Goal: Information Seeking & Learning: Learn about a topic

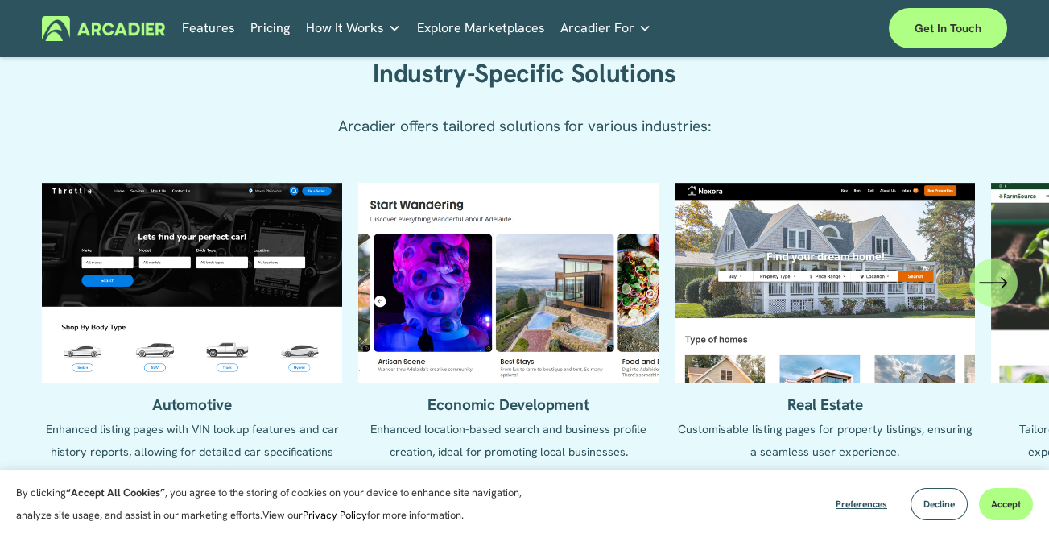
scroll to position [1450, 0]
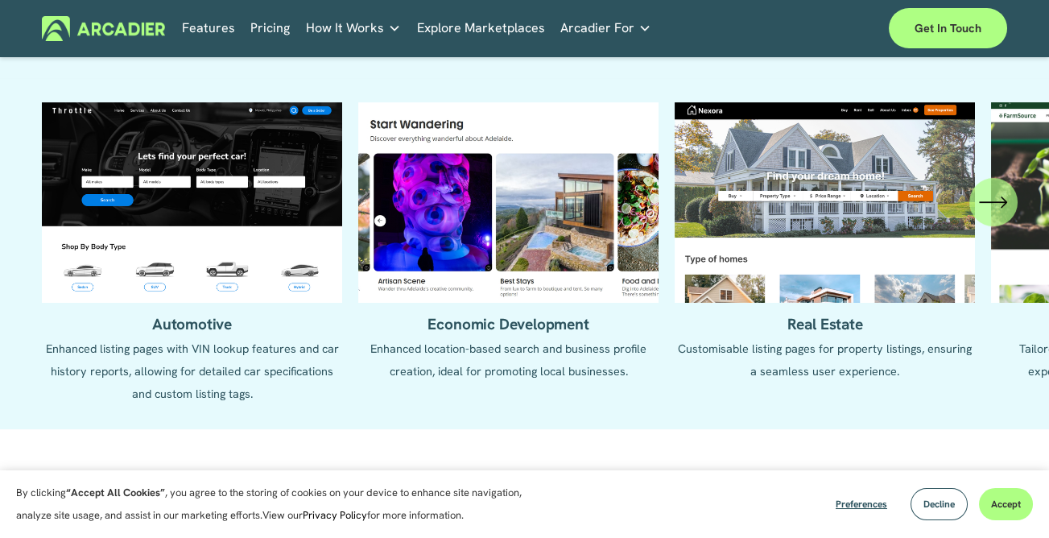
click at [993, 207] on icon "\a \a \a Next\a \a" at bounding box center [993, 202] width 29 height 29
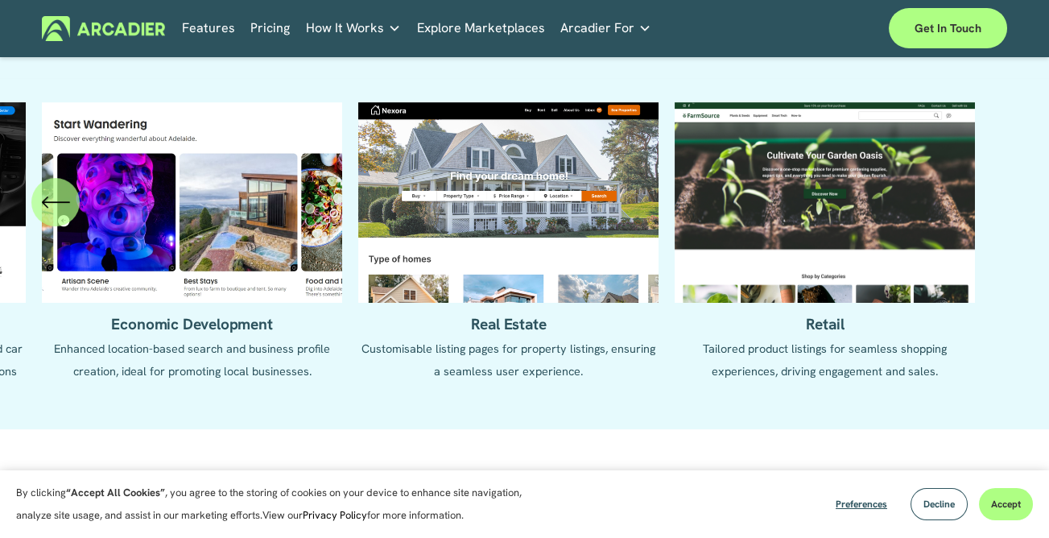
click at [60, 217] on icon "\a \a Previous\a \a \a" at bounding box center [55, 202] width 29 height 29
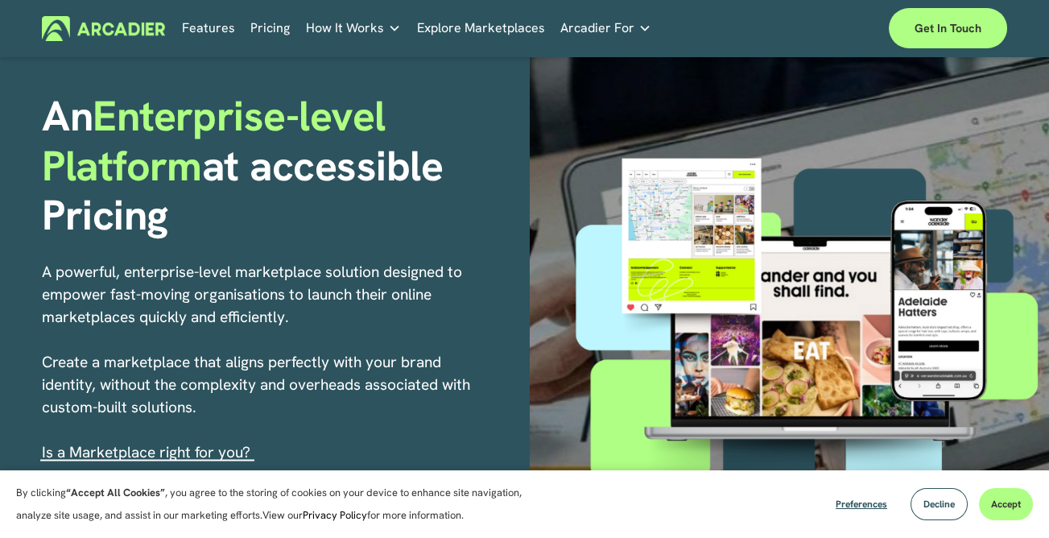
scroll to position [242, 0]
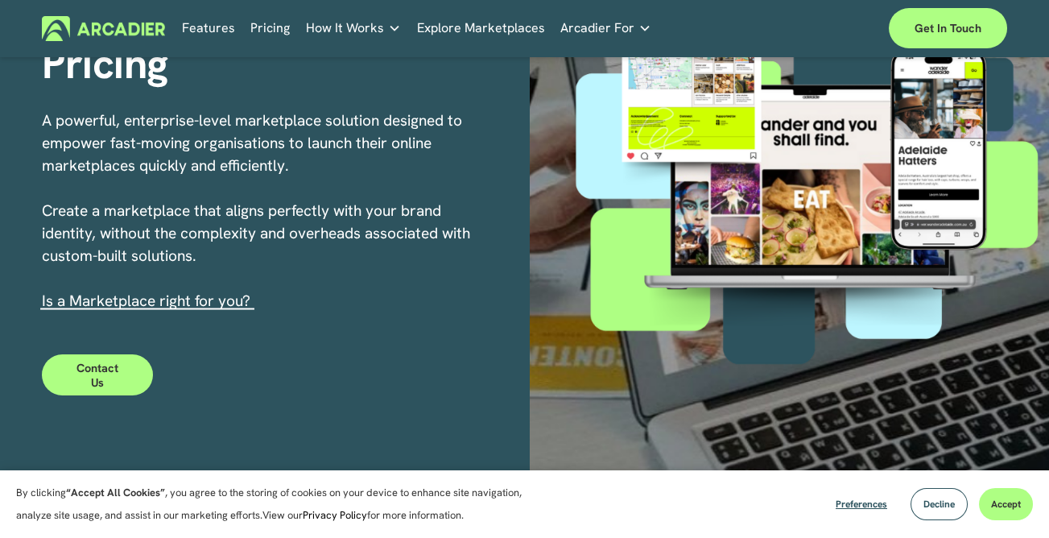
click at [0, 0] on link "Read More" at bounding box center [0, 0] width 0 height 0
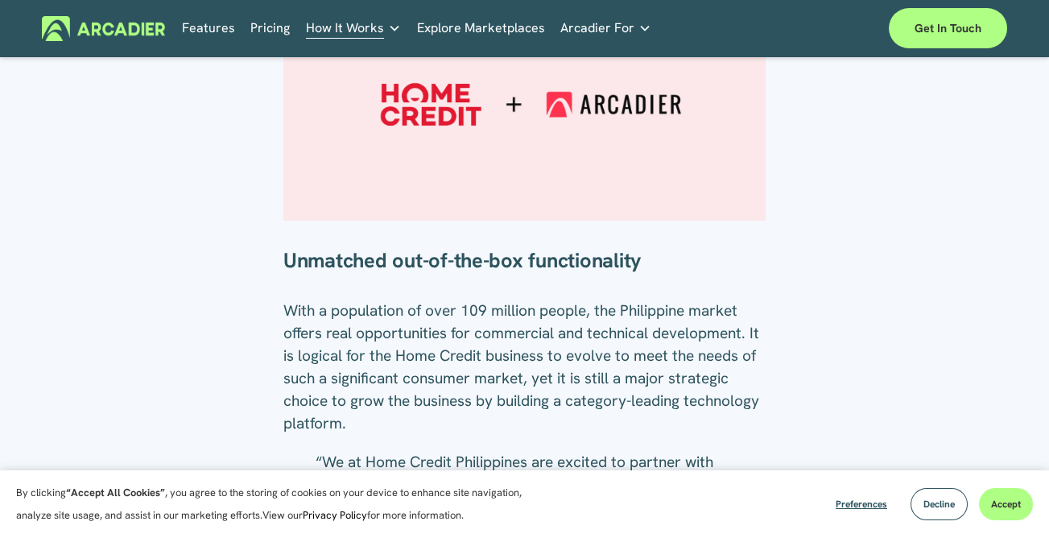
scroll to position [805, 0]
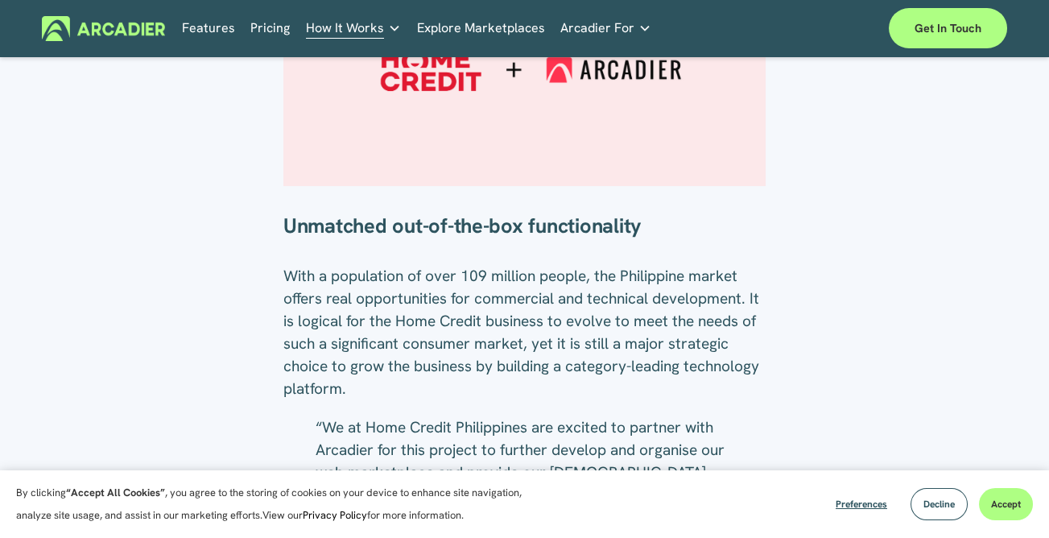
click at [483, 30] on link "Explore Marketplaces" at bounding box center [481, 28] width 128 height 25
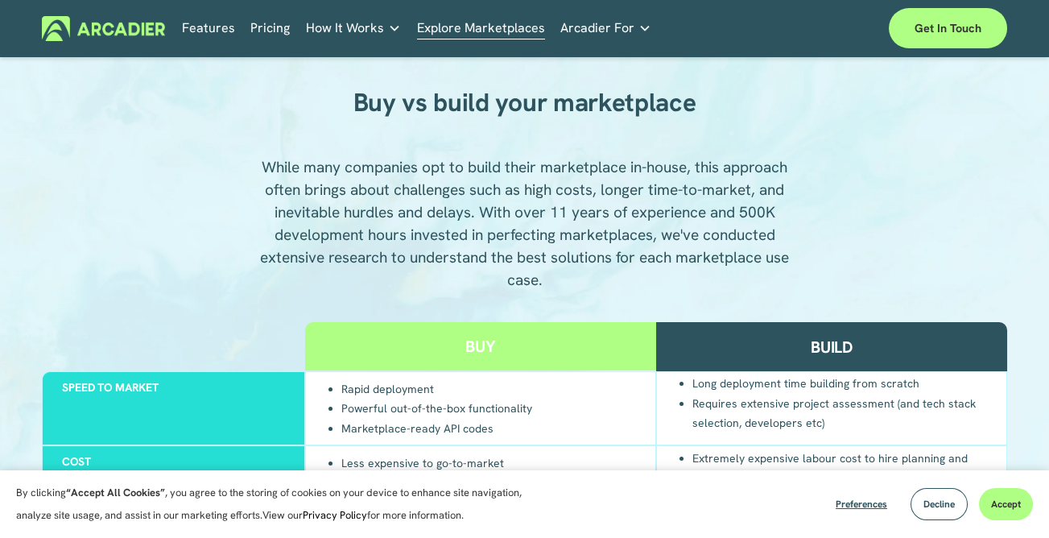
scroll to position [1208, 0]
